Goal: Task Accomplishment & Management: Manage account settings

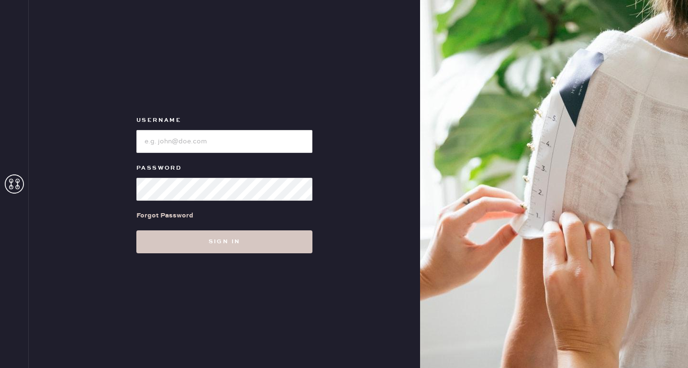
click at [192, 154] on form "Username Password Forgot Password Sign in" at bounding box center [224, 184] width 191 height 139
click at [187, 144] on input "loginName" at bounding box center [224, 141] width 176 height 23
type input "j"
type input "Juliarocksny@gmail.com"
click at [224, 242] on button "Sign in" at bounding box center [224, 242] width 176 height 23
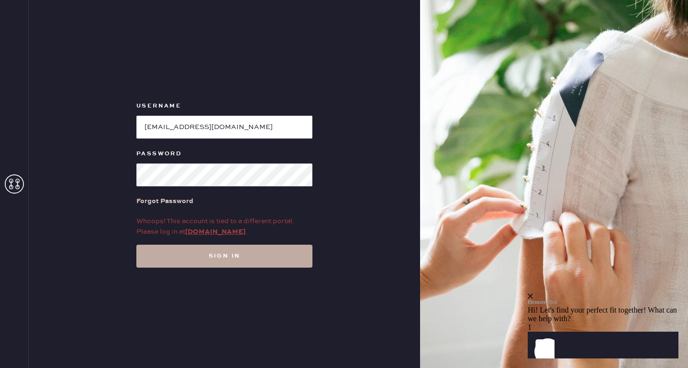
click at [217, 266] on button "Sign in" at bounding box center [224, 256] width 176 height 23
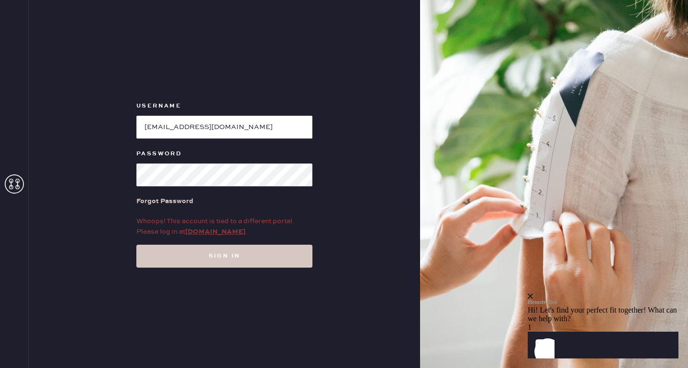
click at [218, 229] on link "my.hemster.co" at bounding box center [215, 232] width 60 height 9
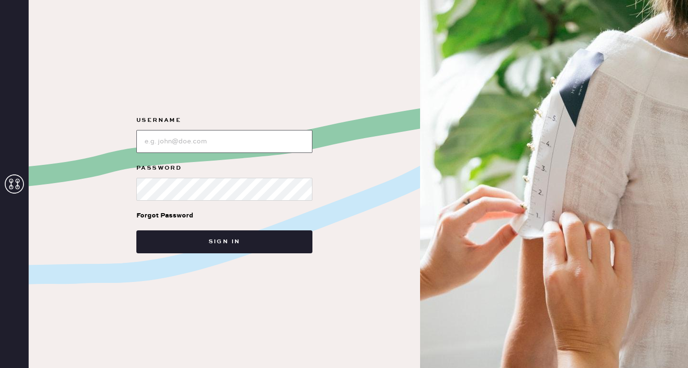
click at [198, 140] on input "loginName" at bounding box center [224, 141] width 176 height 23
type input "[EMAIL_ADDRESS][DOMAIN_NAME]"
click at [290, 212] on div "Forgot Password" at bounding box center [224, 216] width 176 height 30
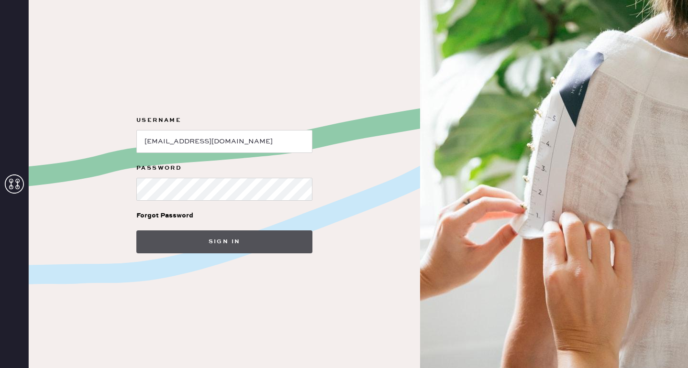
click at [256, 244] on button "Sign in" at bounding box center [224, 242] width 176 height 23
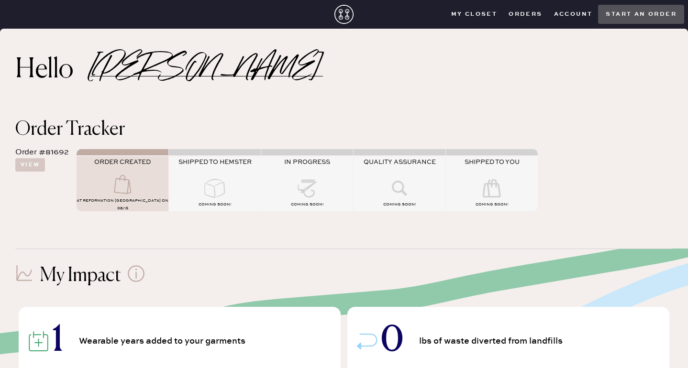
click at [109, 169] on div "ORDER CREATED" at bounding box center [123, 166] width 92 height 16
click at [534, 11] on button "Orders" at bounding box center [525, 14] width 45 height 14
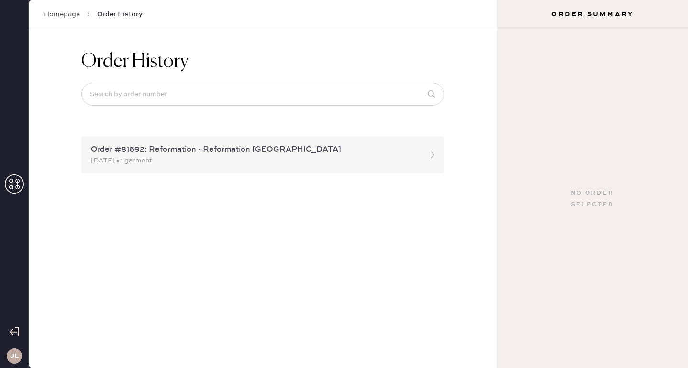
click at [229, 146] on div "Order #81692: Reformation - Reformation [GEOGRAPHIC_DATA]" at bounding box center [254, 149] width 326 height 11
